Goal: Task Accomplishment & Management: Use online tool/utility

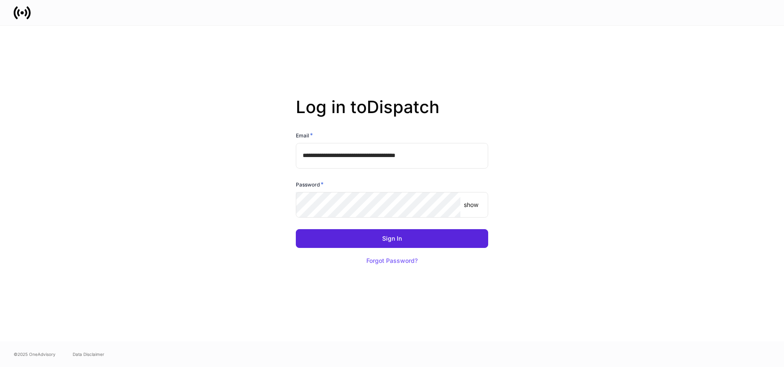
click at [559, 153] on div "**********" at bounding box center [392, 184] width 458 height 316
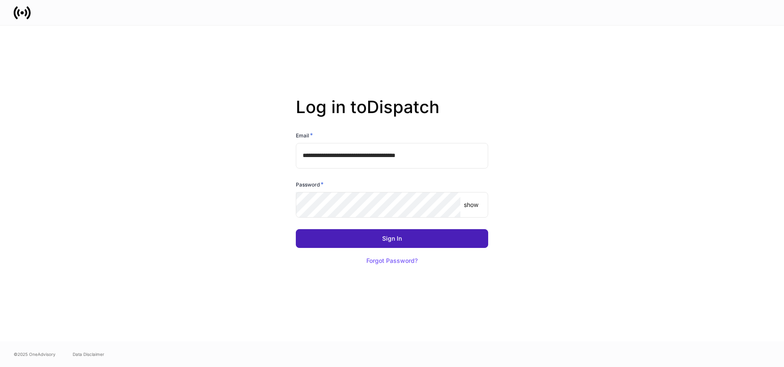
click at [391, 238] on div "Sign In" at bounding box center [392, 239] width 20 height 6
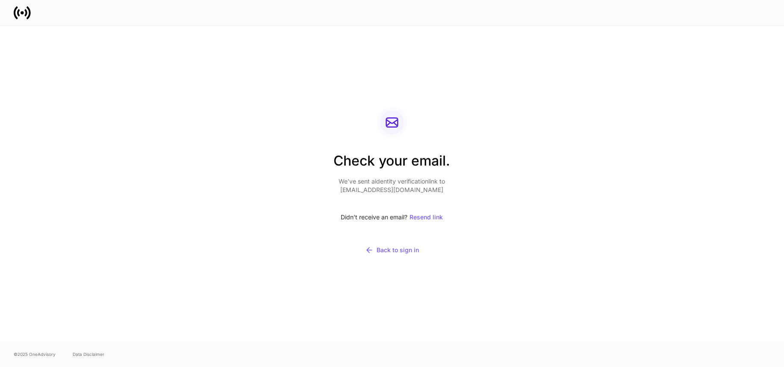
click at [14, 140] on div "Check your email. We’ve sent a identity verification link to [EMAIL_ADDRESS][DO…" at bounding box center [392, 184] width 784 height 316
